Goal: Transaction & Acquisition: Book appointment/travel/reservation

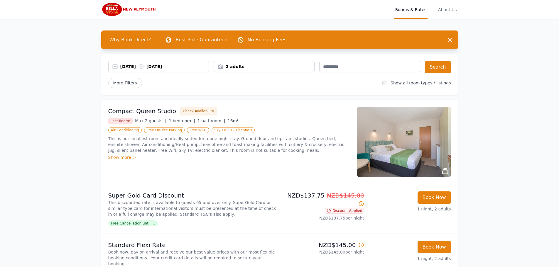
click at [193, 66] on div "[DATE] [DATE]" at bounding box center [164, 67] width 89 height 6
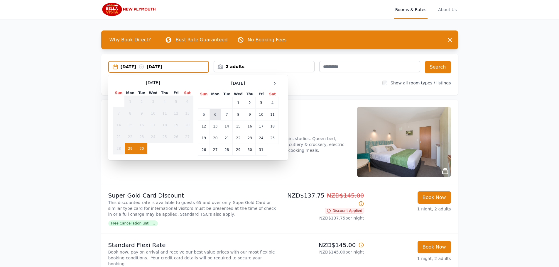
click at [214, 113] on td "6" at bounding box center [214, 115] width 11 height 12
click at [239, 114] on td "8" at bounding box center [237, 115] width 11 height 12
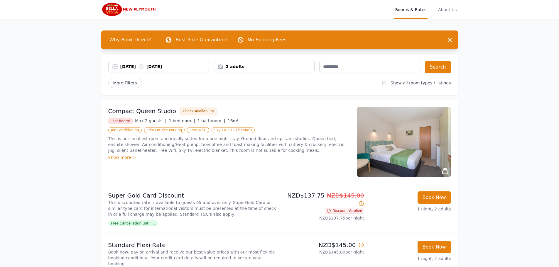
click at [300, 65] on div "2 adults" at bounding box center [264, 67] width 100 height 6
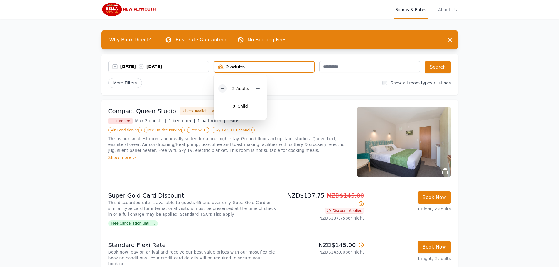
click at [223, 88] on icon at bounding box center [222, 88] width 5 height 5
click at [447, 67] on button "Search" at bounding box center [438, 67] width 26 height 12
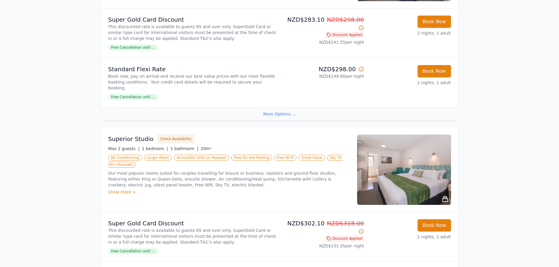
scroll to position [205, 0]
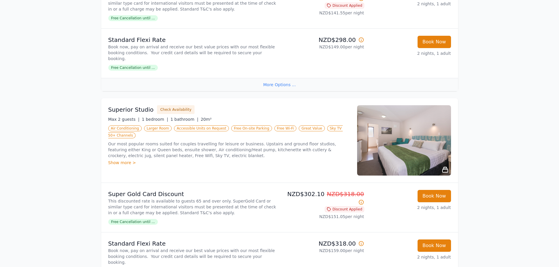
click at [114, 160] on div "Show more >" at bounding box center [229, 163] width 242 height 6
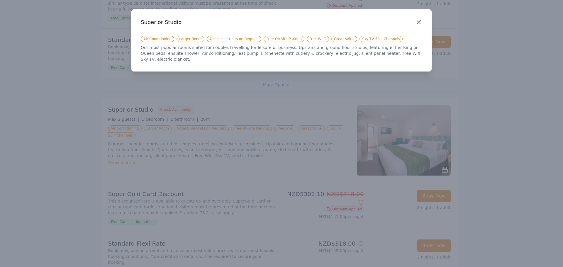
click at [421, 20] on icon "button" at bounding box center [418, 22] width 7 height 7
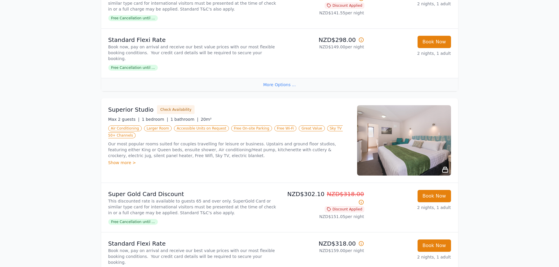
click at [414, 136] on img at bounding box center [404, 140] width 94 height 70
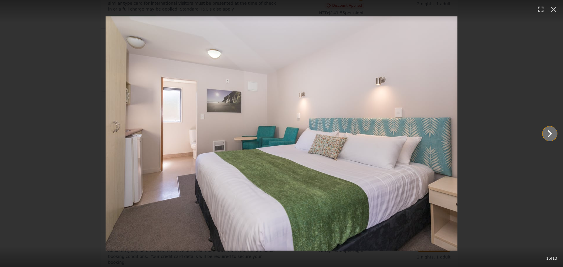
click at [549, 133] on icon "Show slide 2 of 13" at bounding box center [550, 134] width 14 height 14
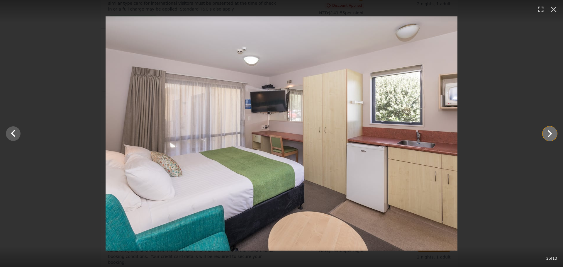
click at [549, 133] on icon "Show slide 3 of 13" at bounding box center [550, 134] width 14 height 14
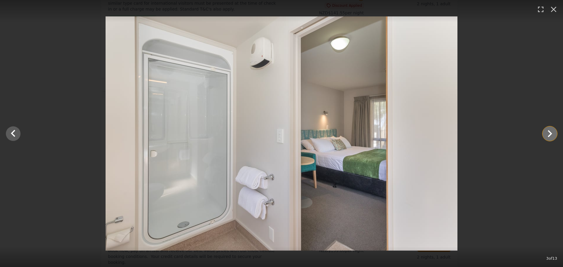
click at [549, 133] on icon "Show slide 4 of 13" at bounding box center [550, 134] width 14 height 14
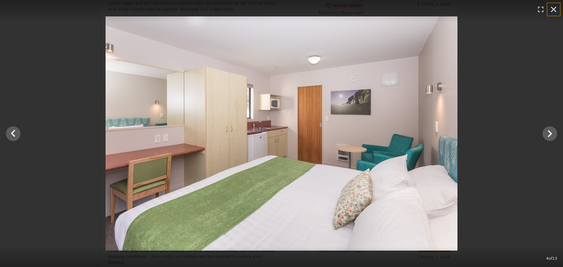
click at [554, 7] on icon "button" at bounding box center [553, 9] width 9 height 9
